Goal: Find contact information: Find contact information

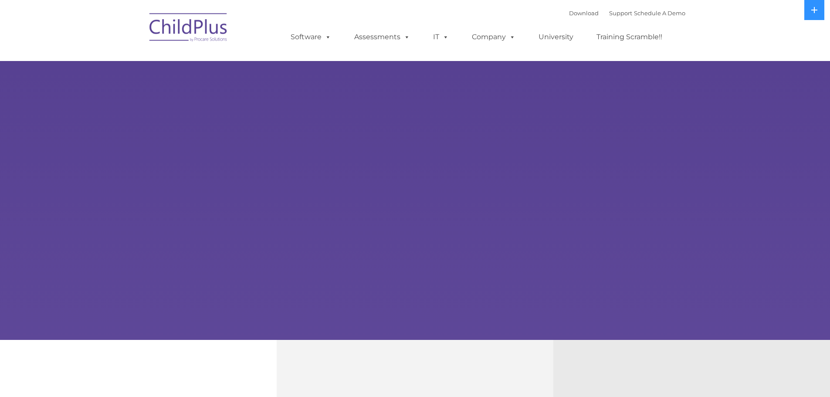
select select "MEDIUM"
type input ""
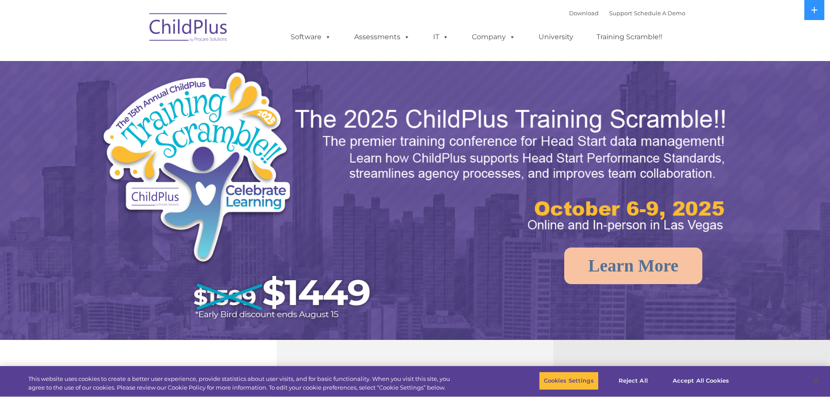
select select "MEDIUM"
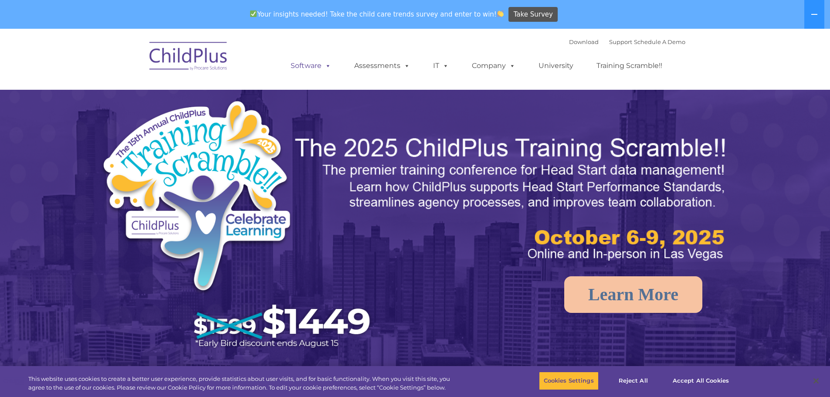
click at [320, 63] on link "Software" at bounding box center [311, 65] width 58 height 17
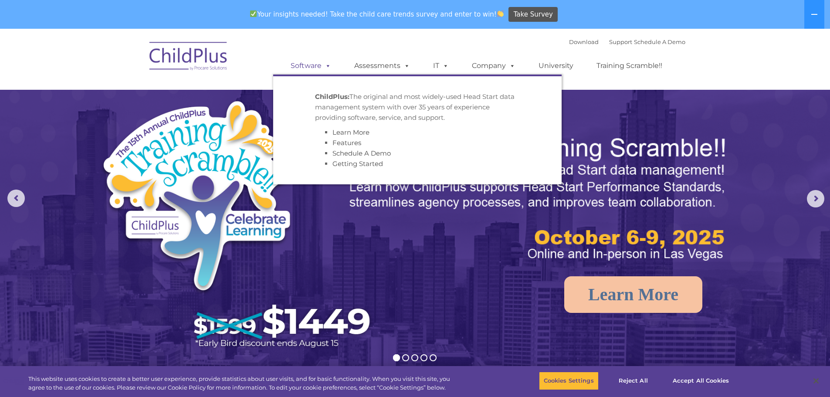
click at [320, 63] on link "Software" at bounding box center [311, 65] width 58 height 17
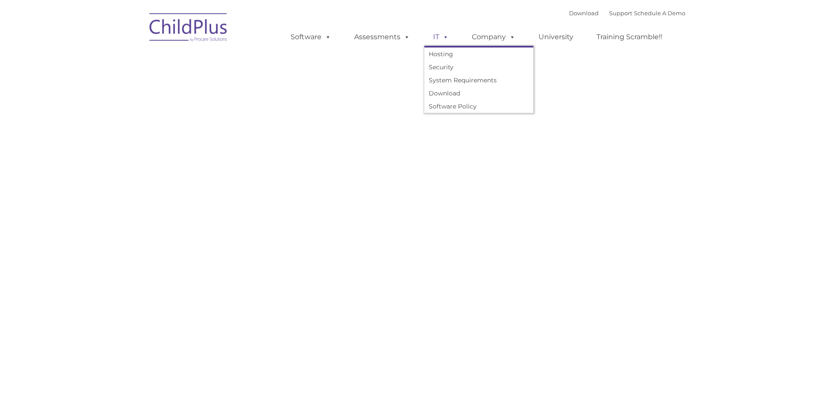
type input ""
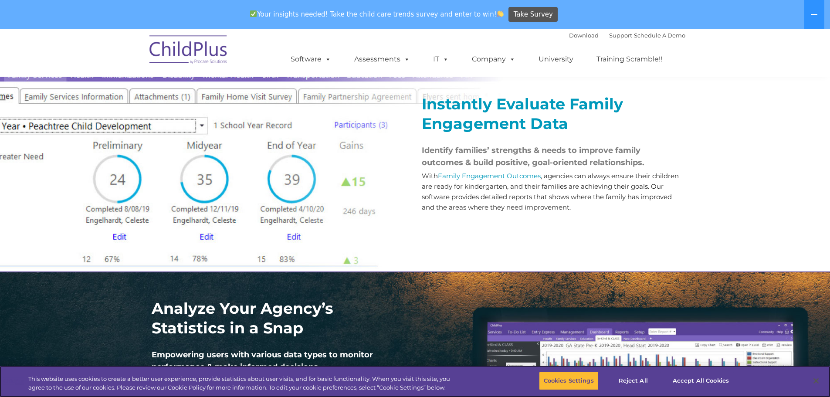
scroll to position [1005, 0]
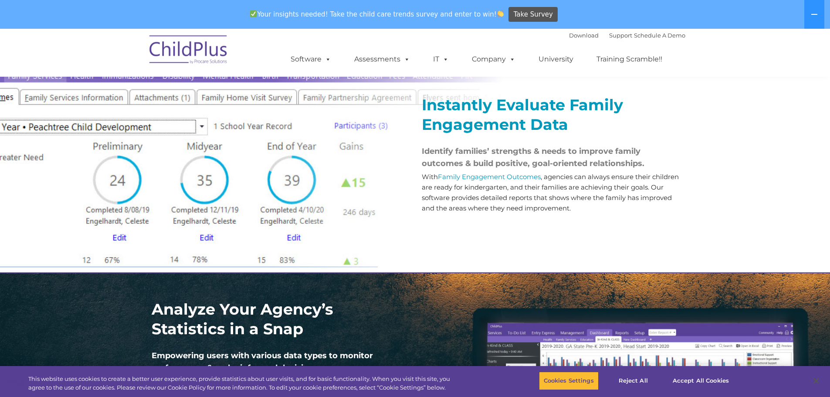
click at [713, 167] on div "Instantly Evaluate Family Engagement Data Identify families’ strengths & needs …" at bounding box center [415, 148] width 830 height 249
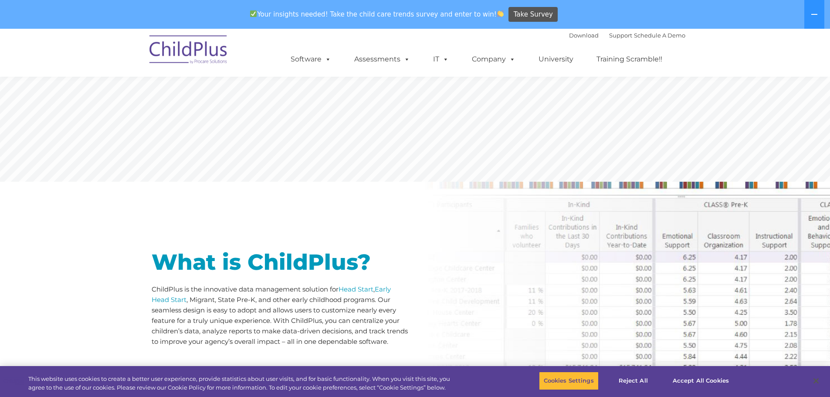
scroll to position [0, 0]
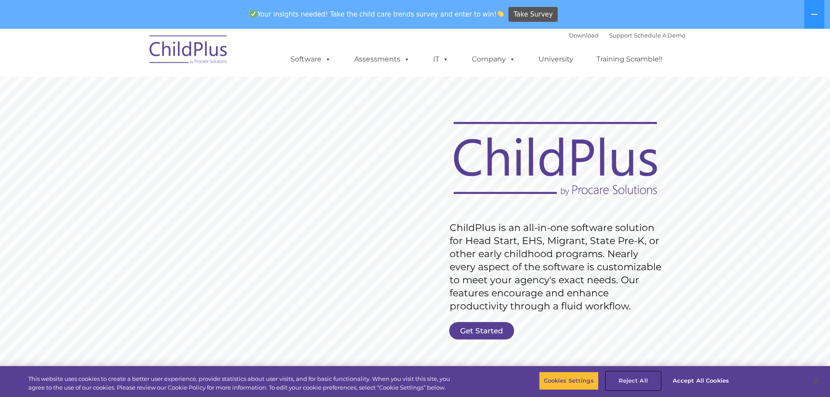
click at [636, 380] on button "Reject All" at bounding box center [633, 381] width 54 height 18
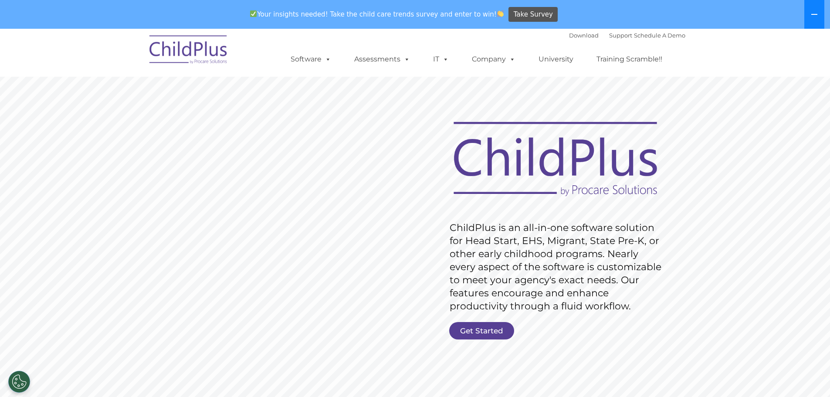
click at [818, 16] on button at bounding box center [814, 14] width 20 height 29
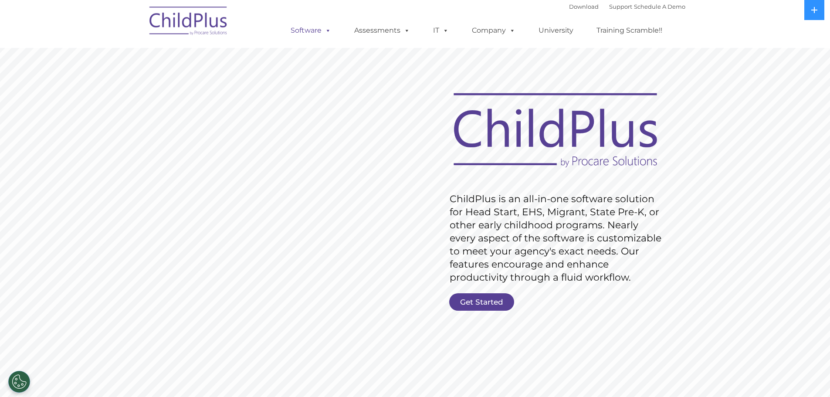
click at [312, 31] on link "Software" at bounding box center [311, 30] width 58 height 17
click at [502, 309] on link "Get Started" at bounding box center [481, 301] width 65 height 17
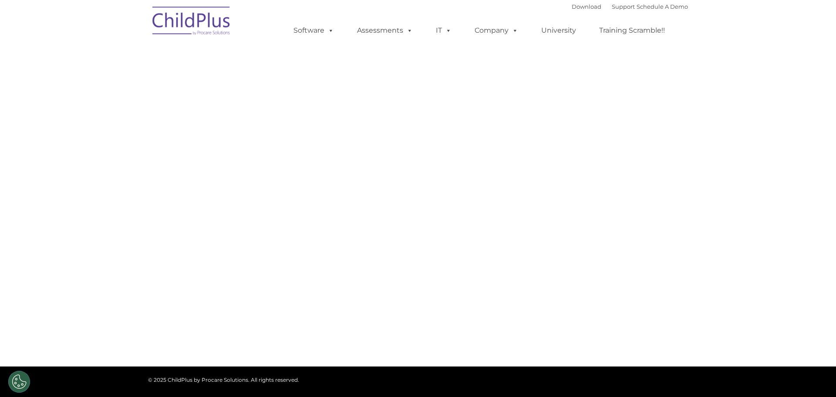
click at [489, 304] on section "CONTACT US Whether you want a personalized demo of the software, looking for an…" at bounding box center [418, 183] width 836 height 366
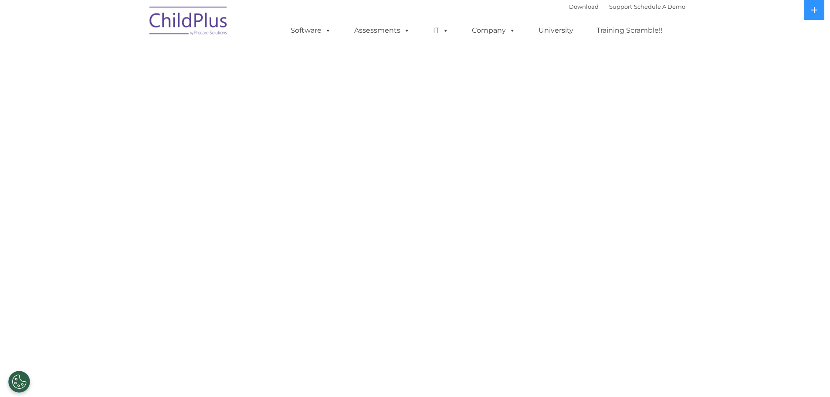
select select "MEDIUM"
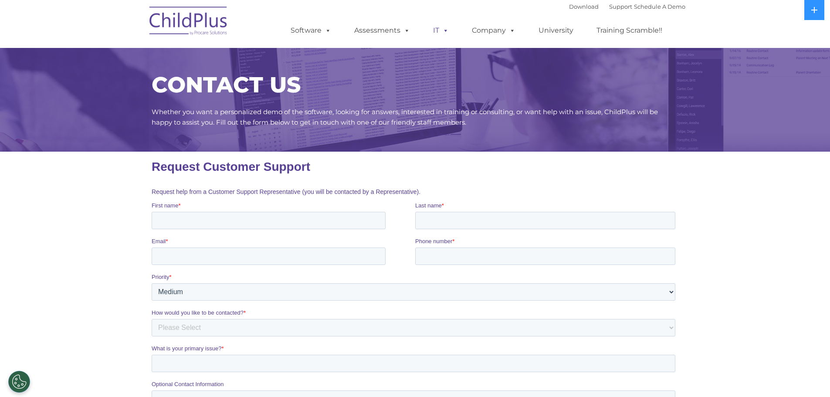
drag, startPoint x: 438, startPoint y: 23, endPoint x: 437, endPoint y: 32, distance: 9.6
click at [437, 23] on link "IT" at bounding box center [440, 30] width 33 height 17
